Goal: Task Accomplishment & Management: Manage account settings

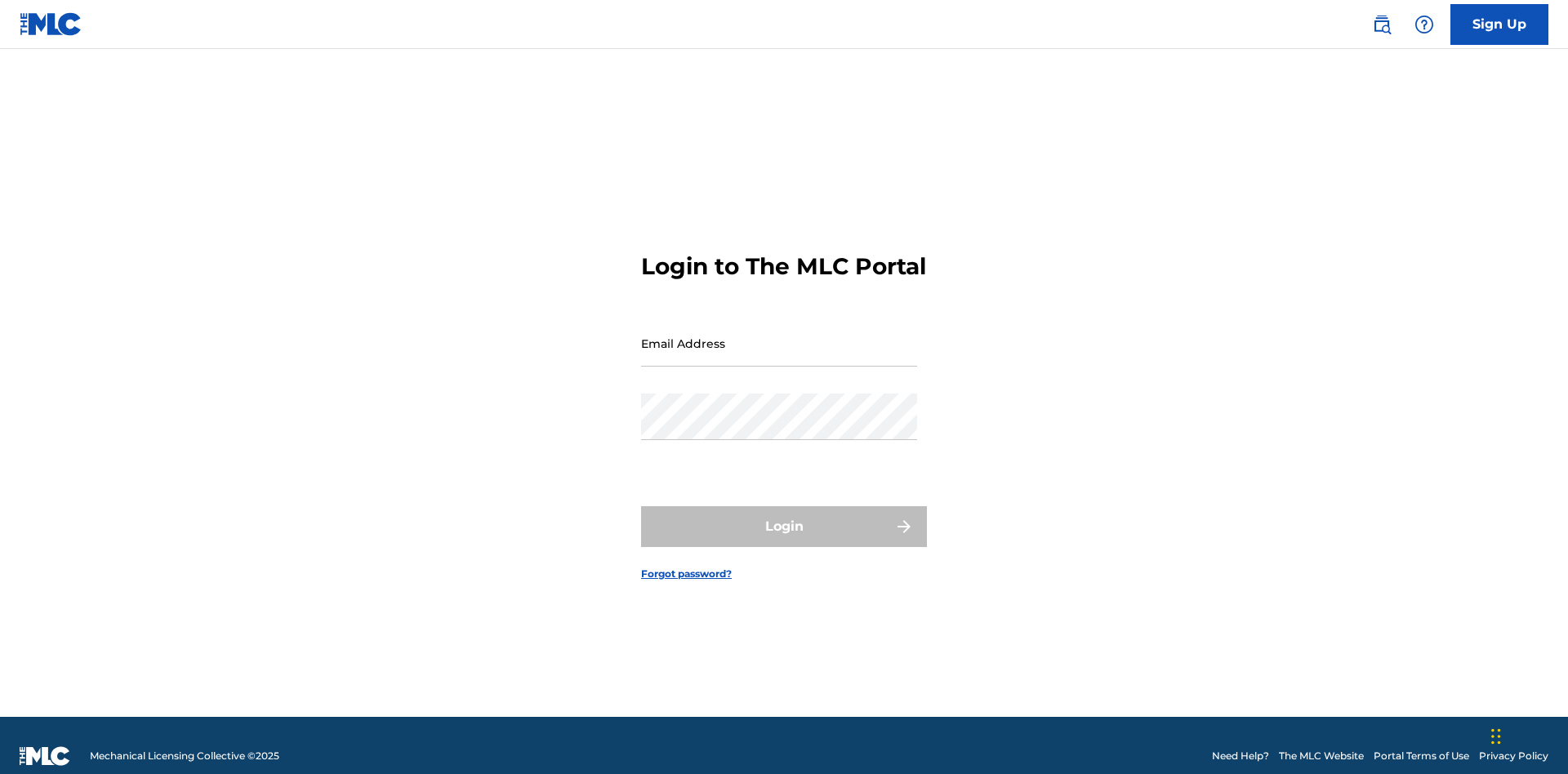
scroll to position [21, 0]
click at [779, 336] on input "Email Address" at bounding box center [779, 343] width 277 height 47
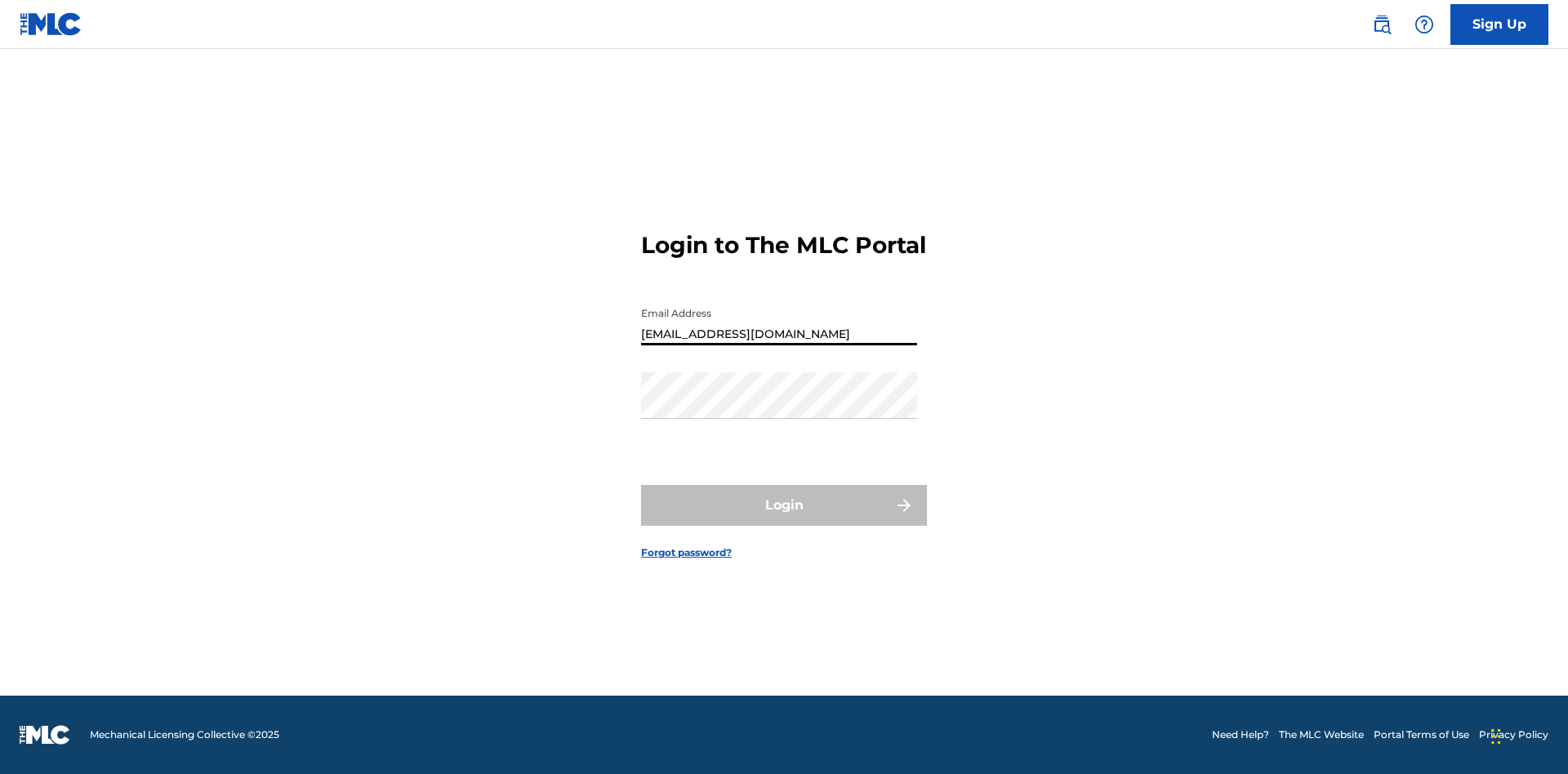
type input "XenaSongwriter@gmail.com"
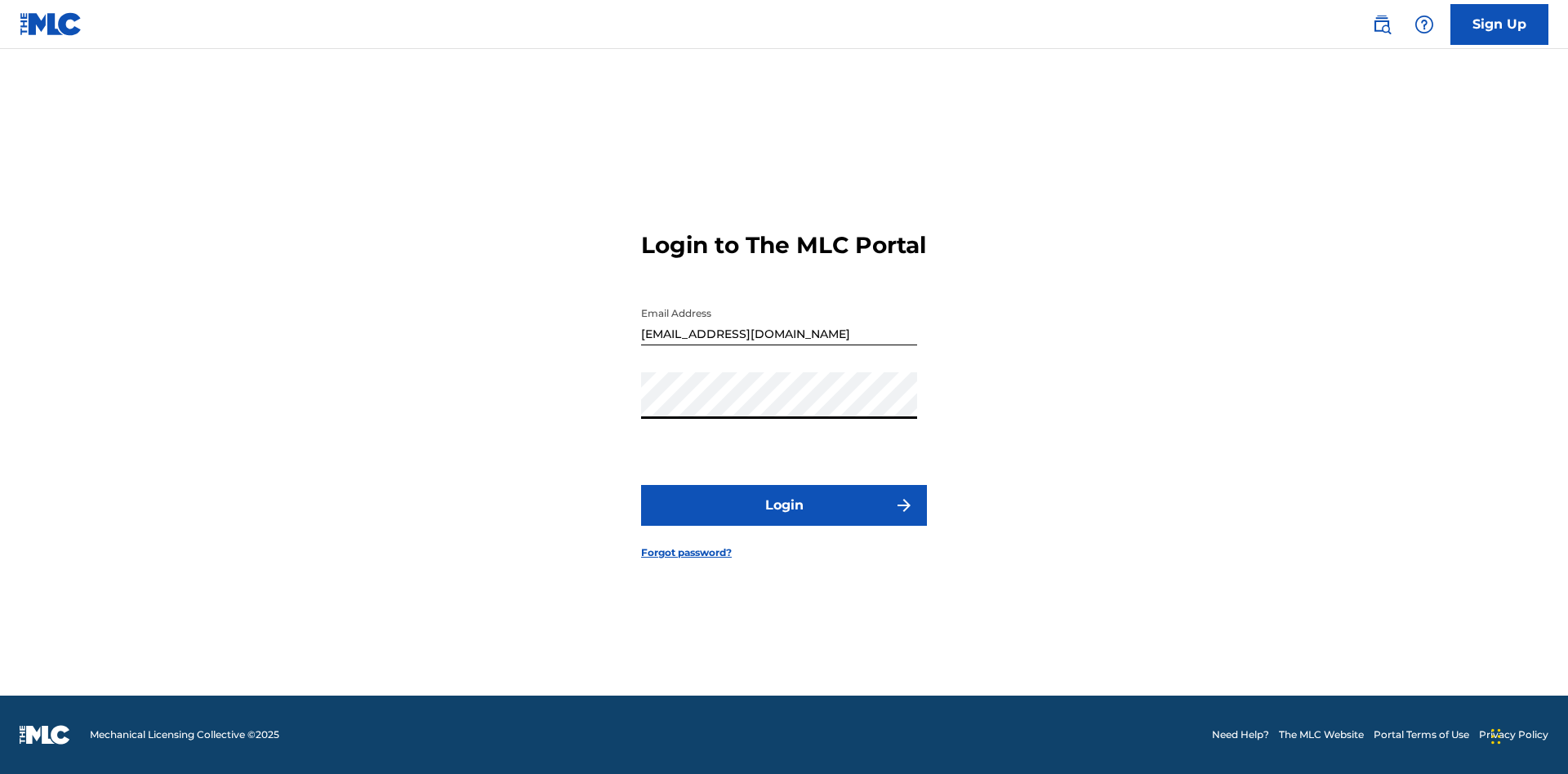
click at [784, 519] on button "Login" at bounding box center [784, 505] width 285 height 41
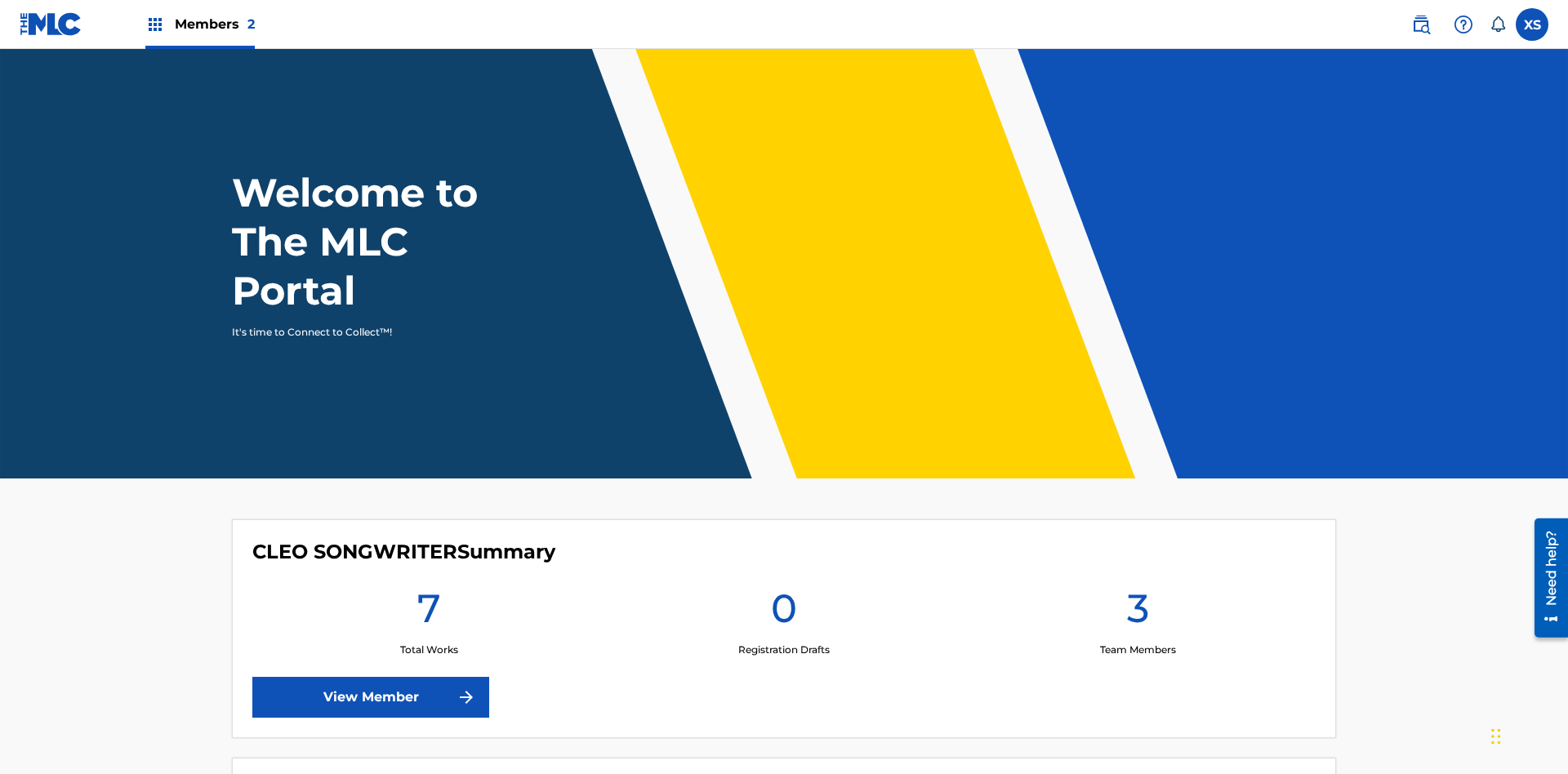
scroll to position [70, 0]
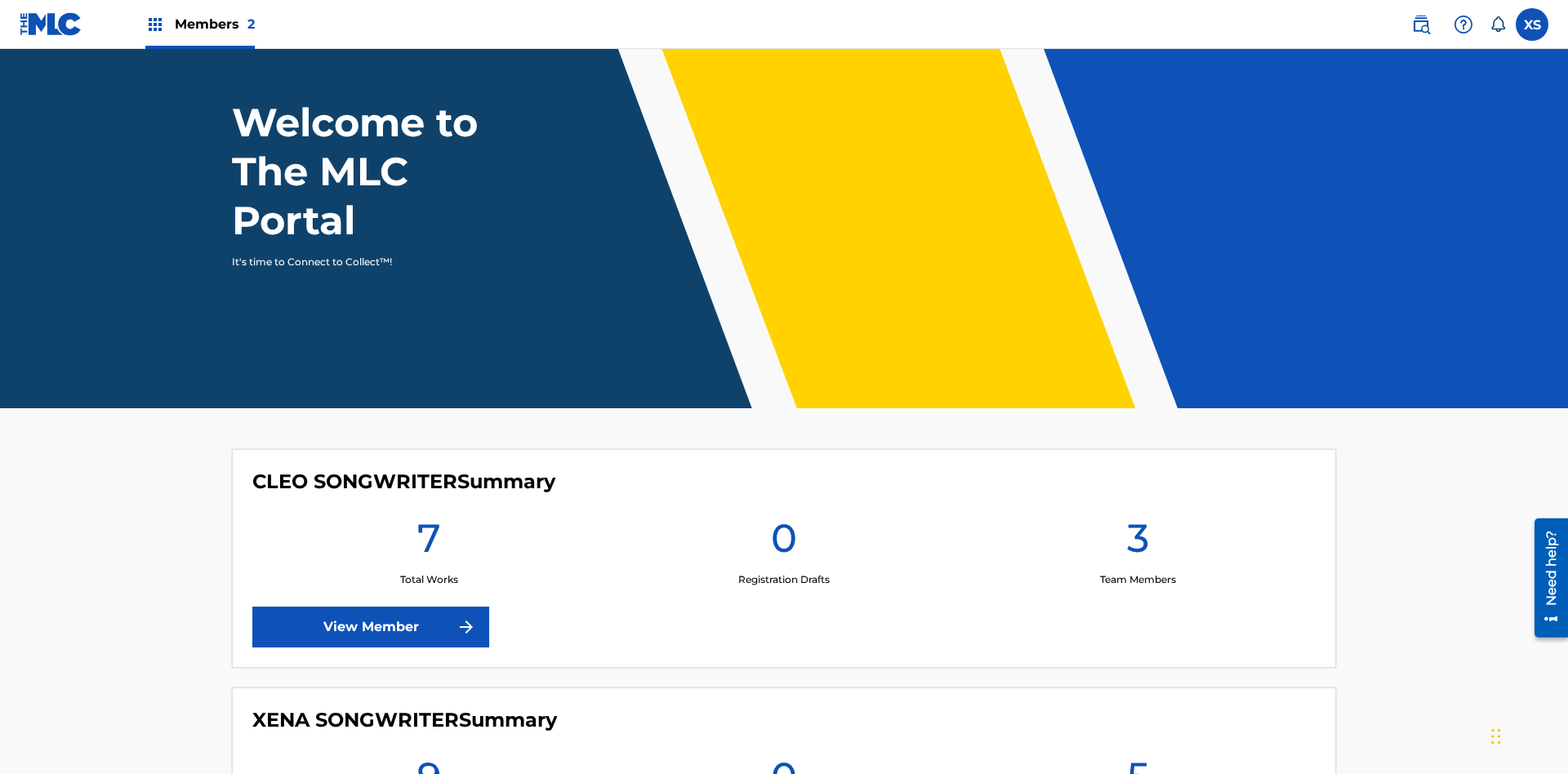
click at [199, 24] on span "Members 2" at bounding box center [214, 24] width 80 height 19
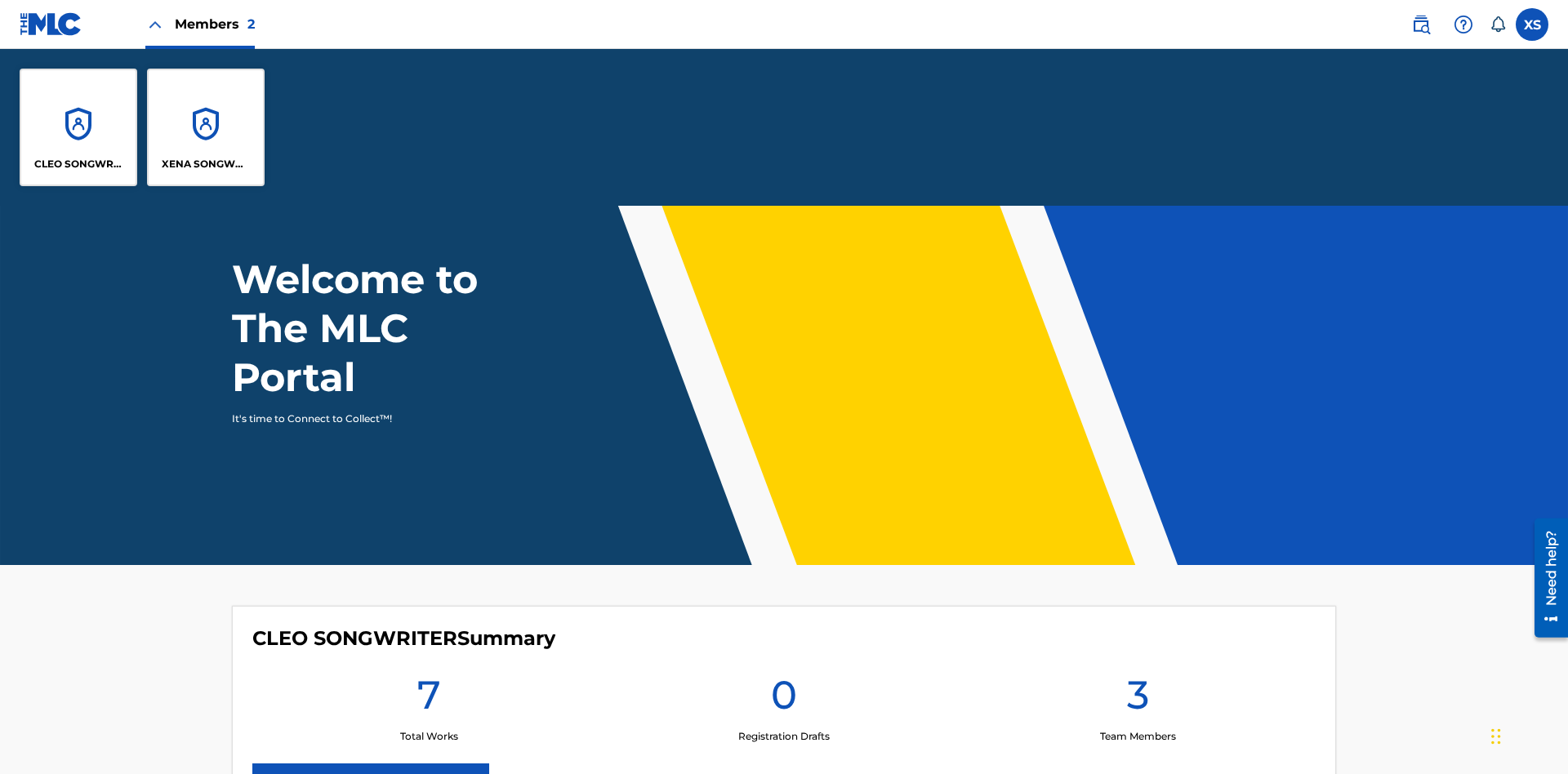
scroll to position [0, 0]
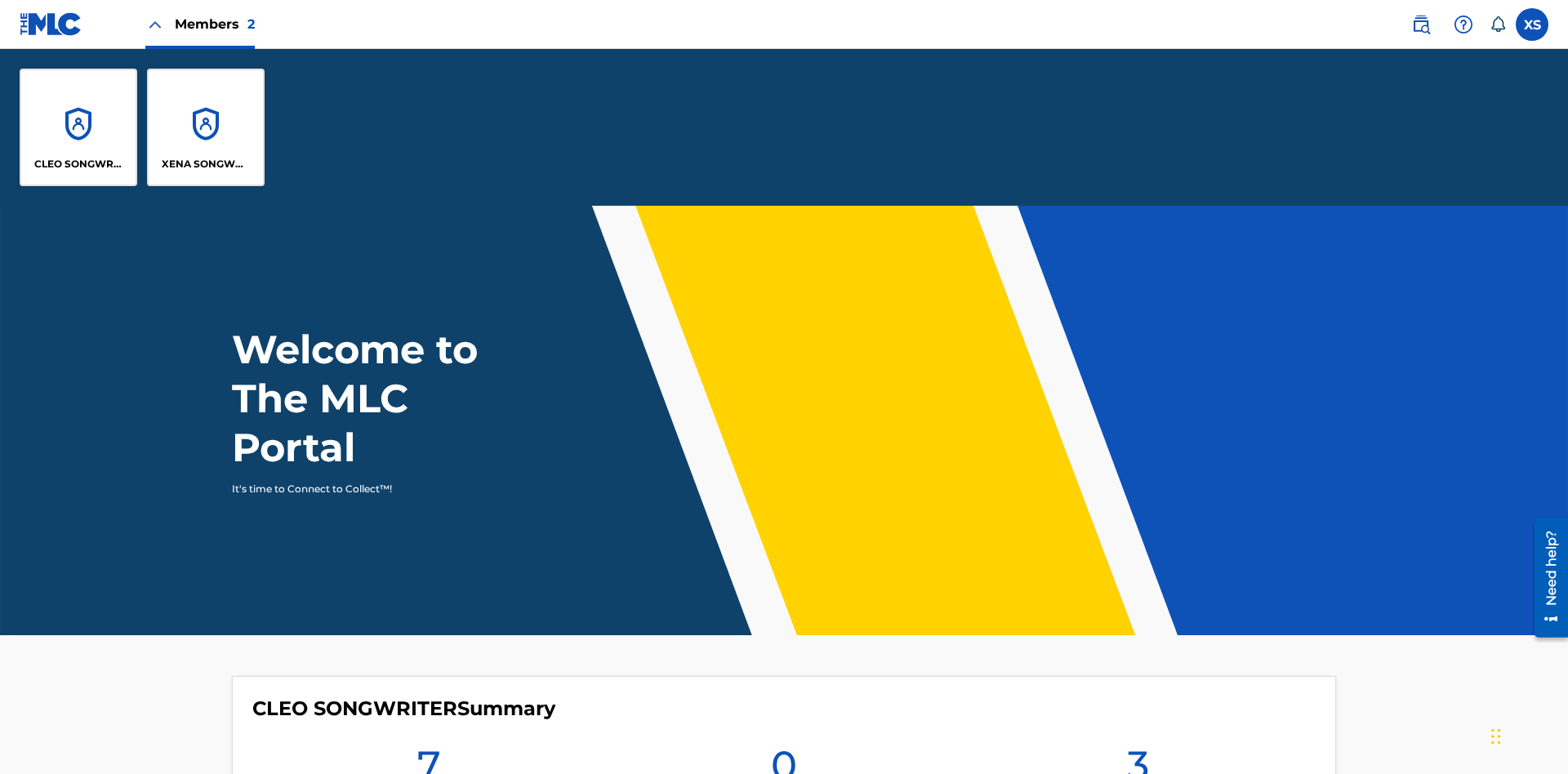
click at [206, 165] on p "XENA SONGWRITER" at bounding box center [206, 164] width 89 height 15
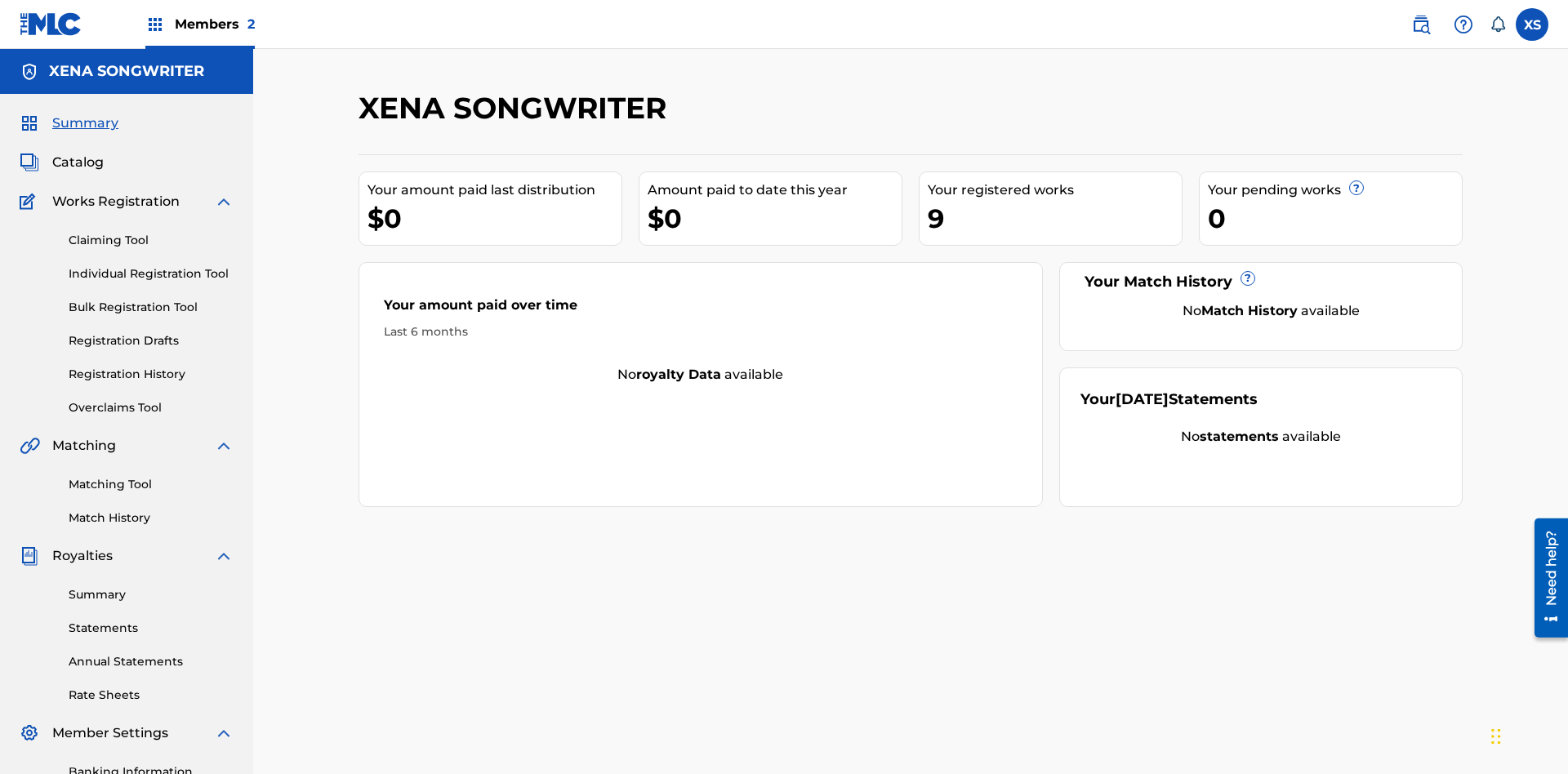
click at [77, 153] on span "Catalog" at bounding box center [78, 163] width 52 height 20
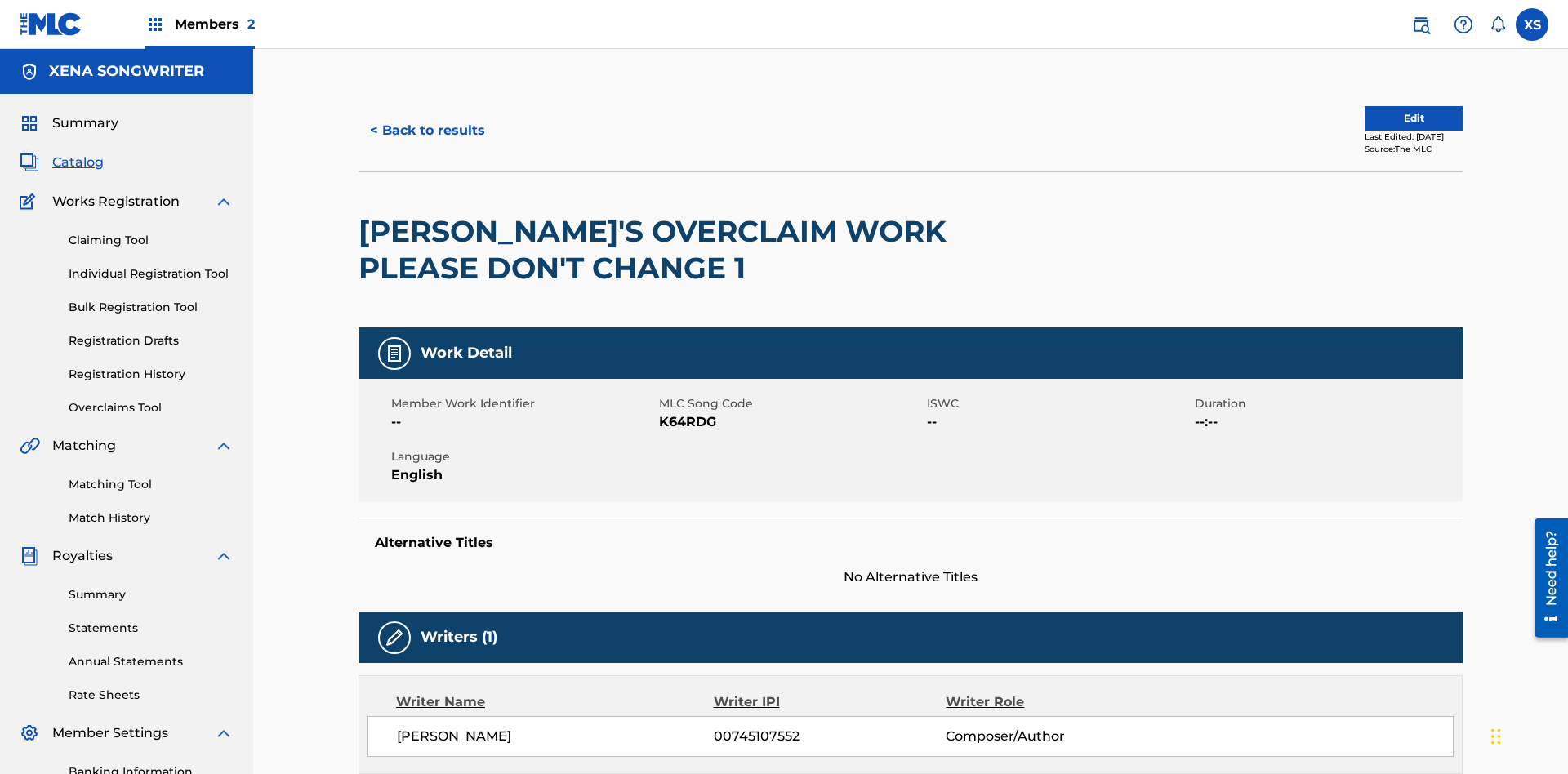
click at [1532, 24] on label at bounding box center [1532, 24] width 33 height 33
click at [1532, 25] on input "XS Xena Songwriter xenasongwriter@gmail.com Notification Preferences Profile Lo…" at bounding box center [1532, 25] width 0 height 0
click at [1374, 231] on p "Log out" at bounding box center [1374, 231] width 39 height 15
click at [1532, 25] on input "XS Xena Songwriter xenasongwriter@gmail.com Notification Preferences Profile Lo…" at bounding box center [1532, 25] width 0 height 0
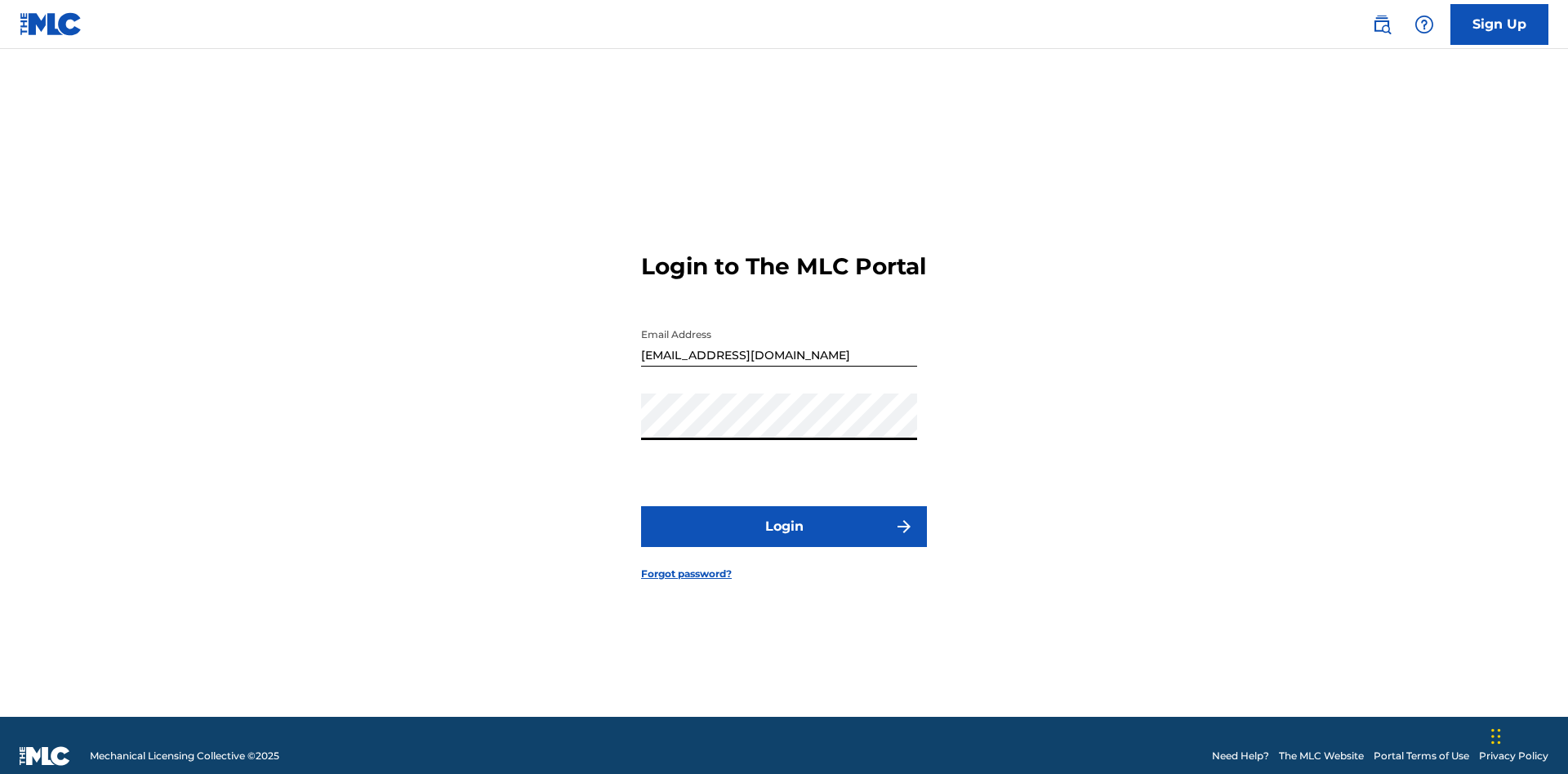
scroll to position [21, 0]
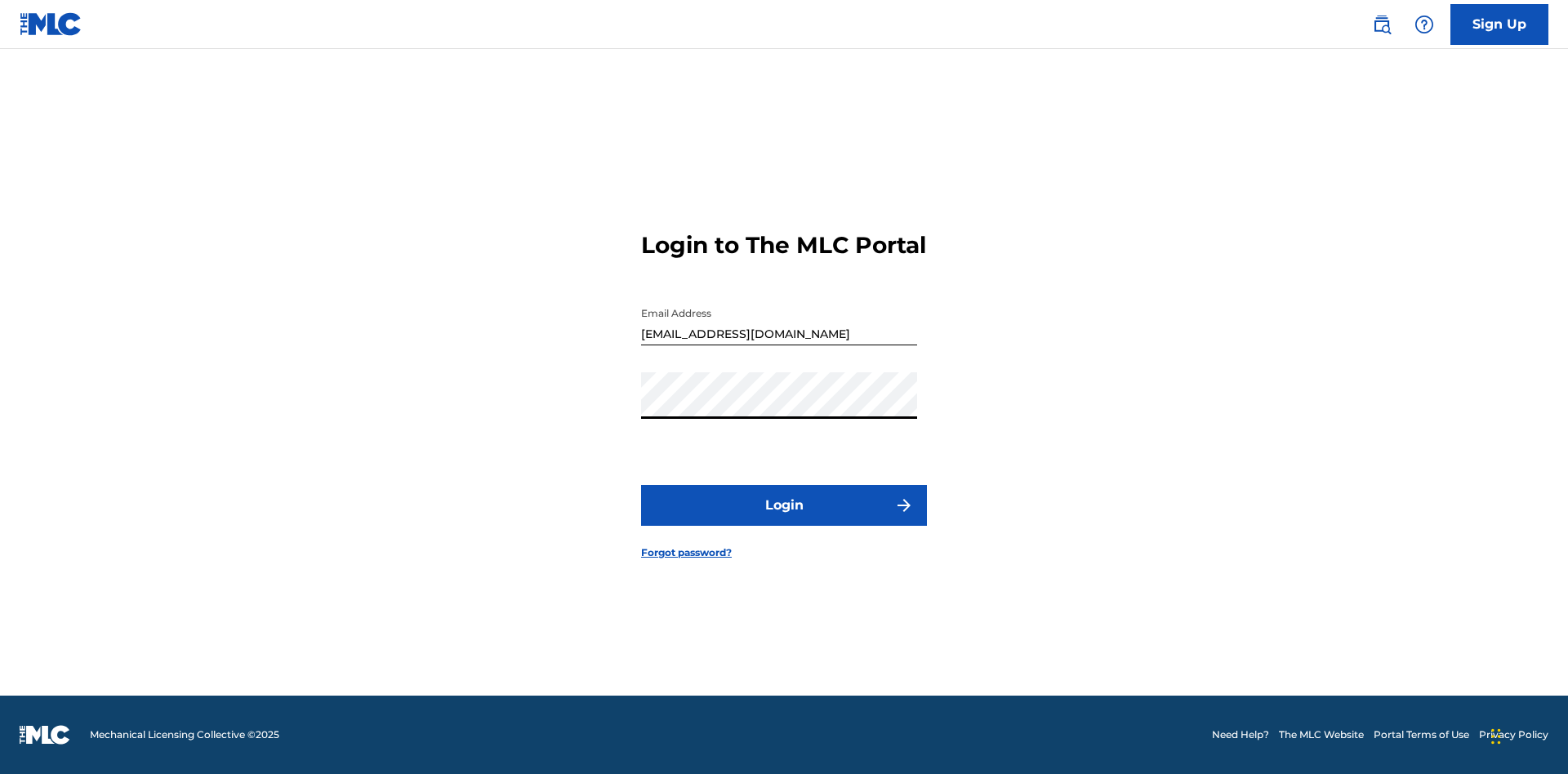
click at [784, 519] on button "Login" at bounding box center [784, 505] width 285 height 41
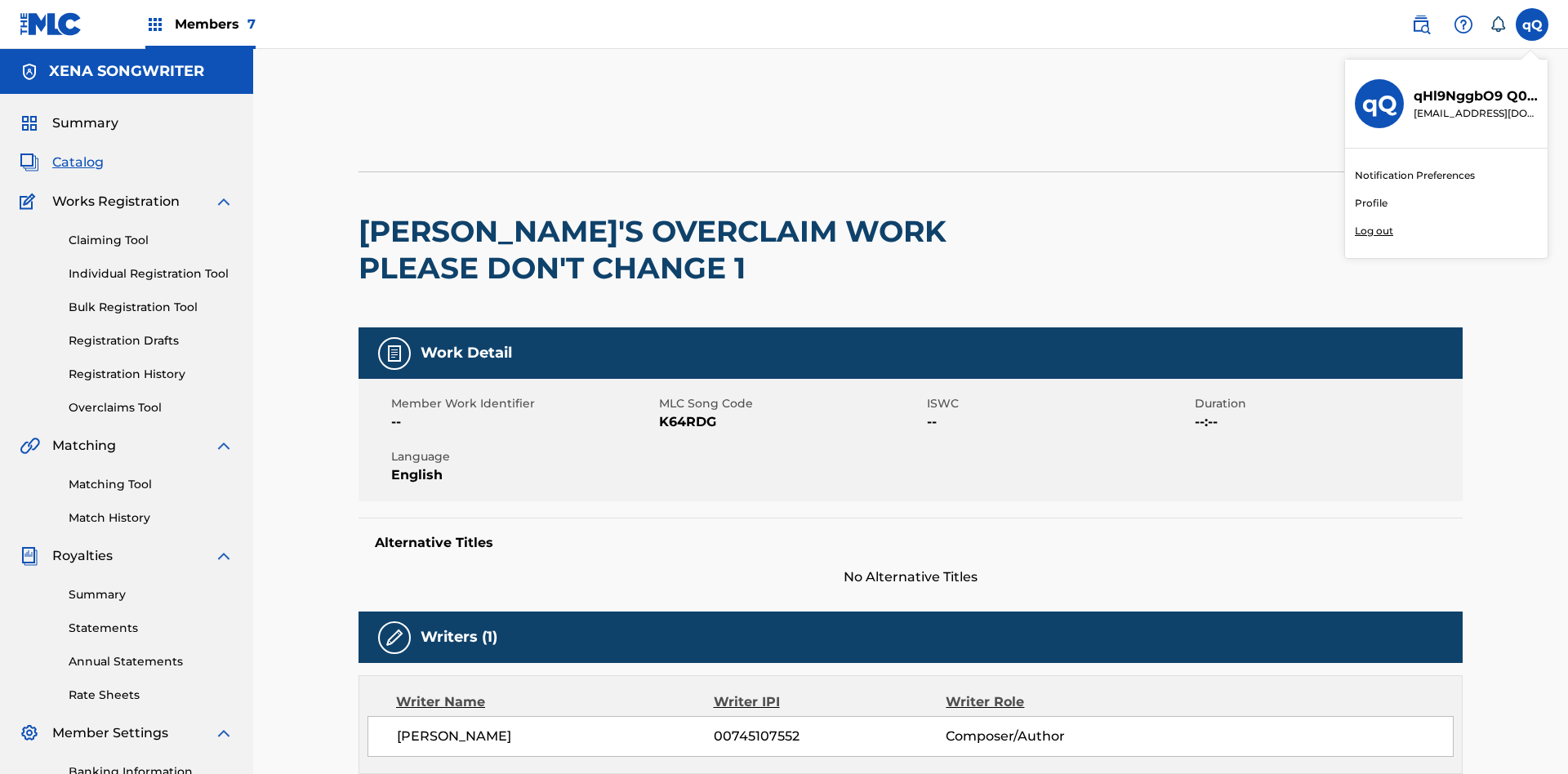
scroll to position [457, 0]
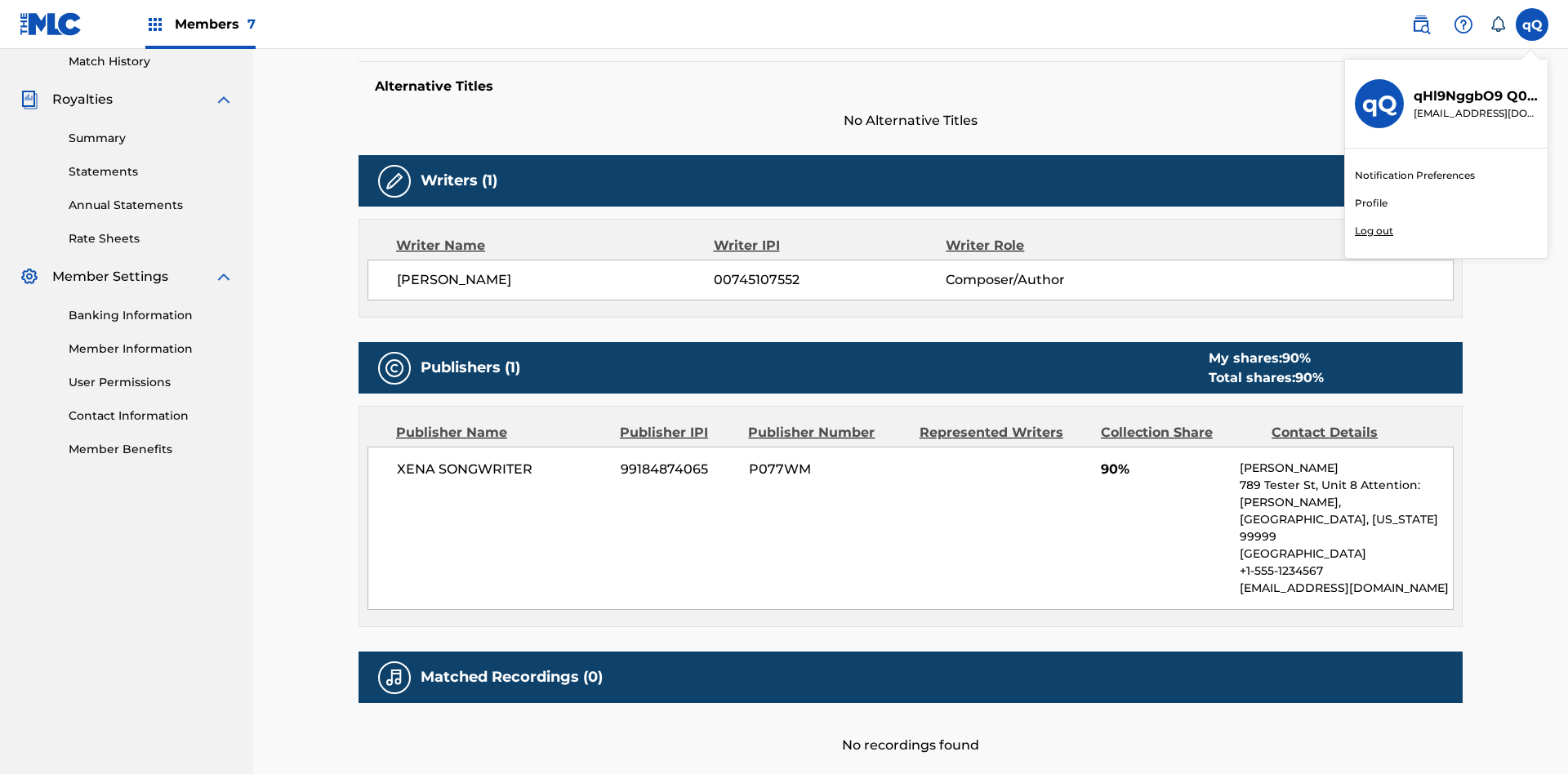
click at [1374, 231] on p "Log out" at bounding box center [1374, 231] width 39 height 15
click at [1532, 25] on input "qQ qHl9NggbO9 Q0KkY2kifY cleosongwriter@gmail.com Notification Preferences Prof…" at bounding box center [1532, 25] width 0 height 0
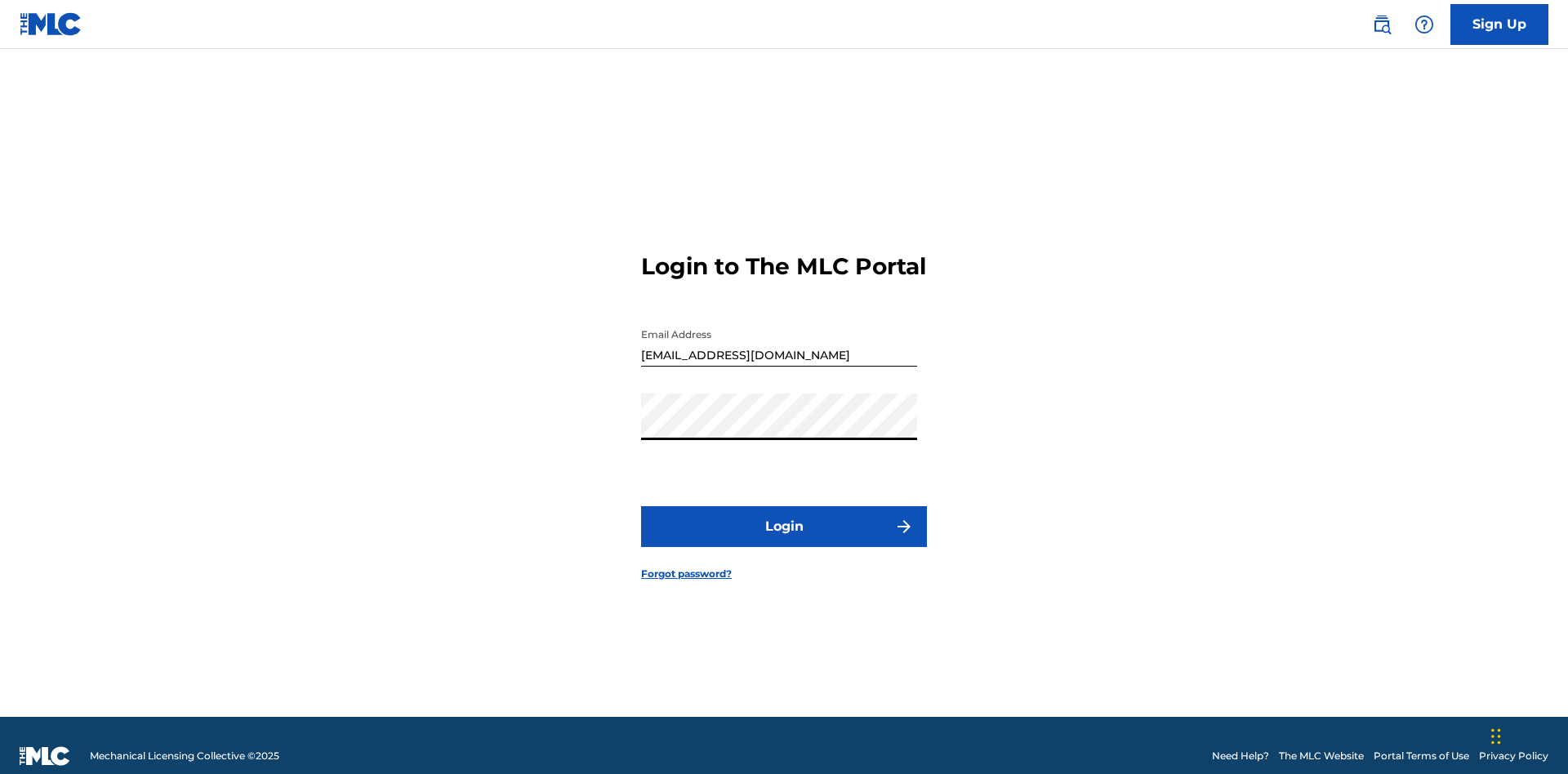
click at [784, 519] on button "Login" at bounding box center [784, 526] width 285 height 41
